Goal: Task Accomplishment & Management: Manage account settings

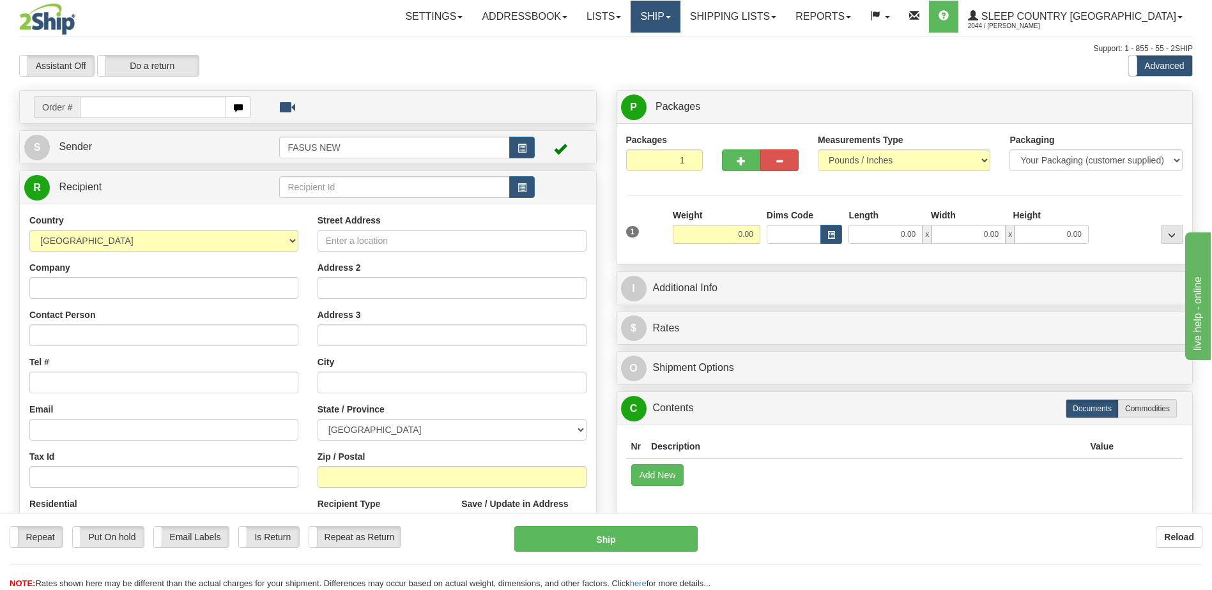
click at [680, 11] on link "Ship" at bounding box center [654, 17] width 49 height 32
click at [667, 60] on span "OnHold / Order Queue" at bounding box center [622, 61] width 90 height 10
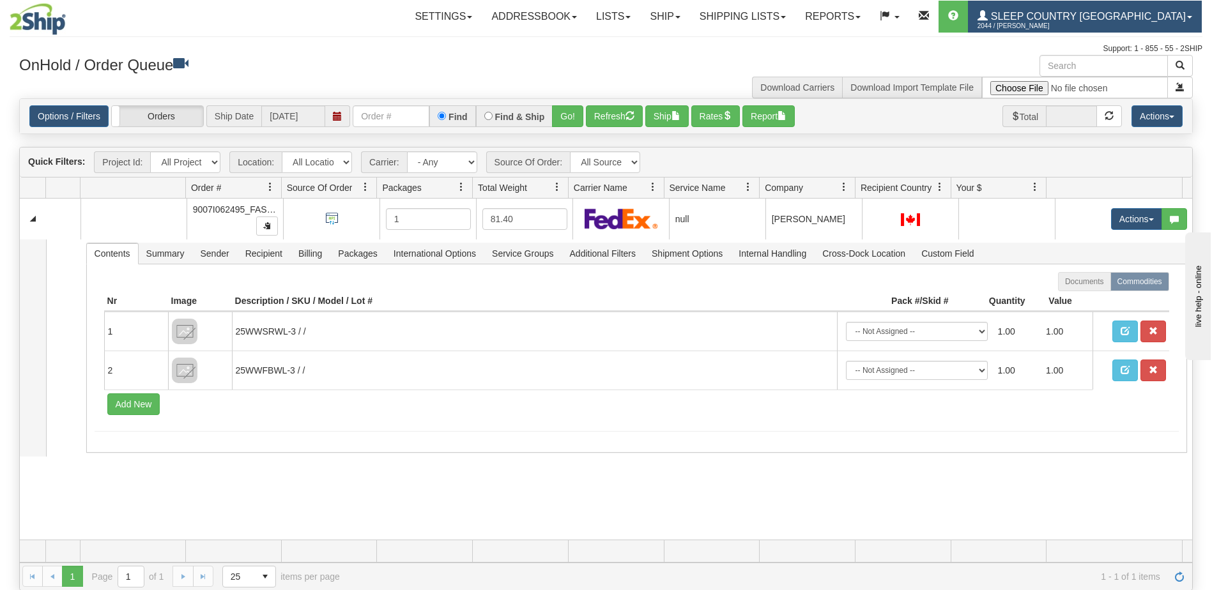
click at [1138, 15] on span "Sleep Country [GEOGRAPHIC_DATA]" at bounding box center [1087, 16] width 198 height 11
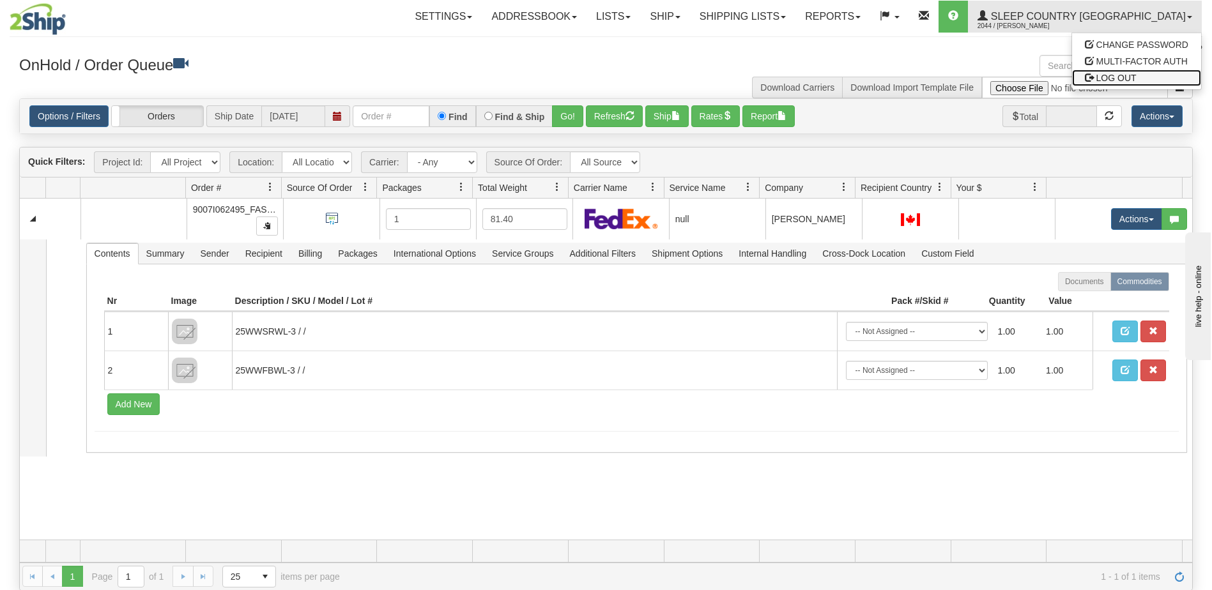
click at [1149, 80] on link "LOG OUT" at bounding box center [1136, 78] width 129 height 17
